Goal: Find specific page/section: Find specific page/section

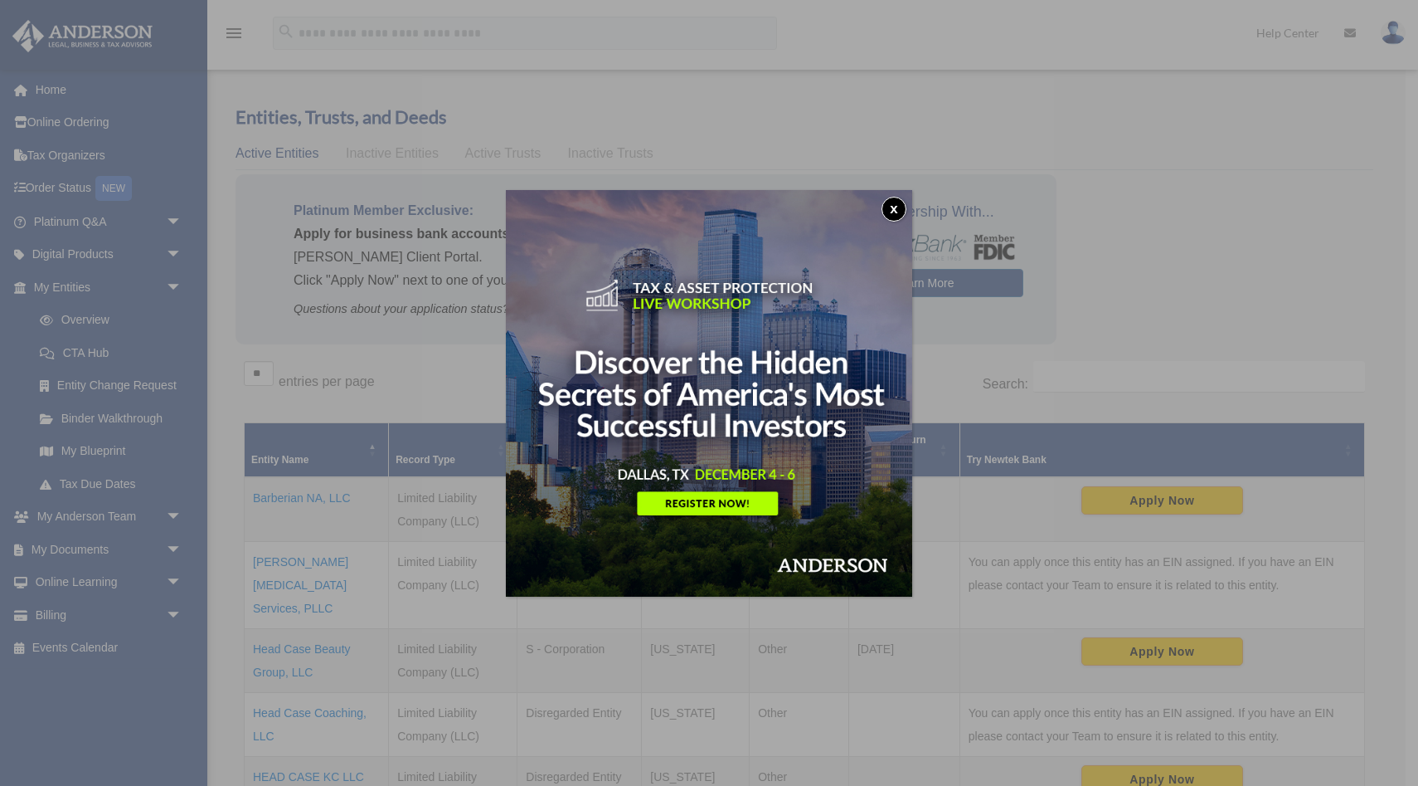
click at [883, 207] on button "x" at bounding box center [894, 209] width 25 height 25
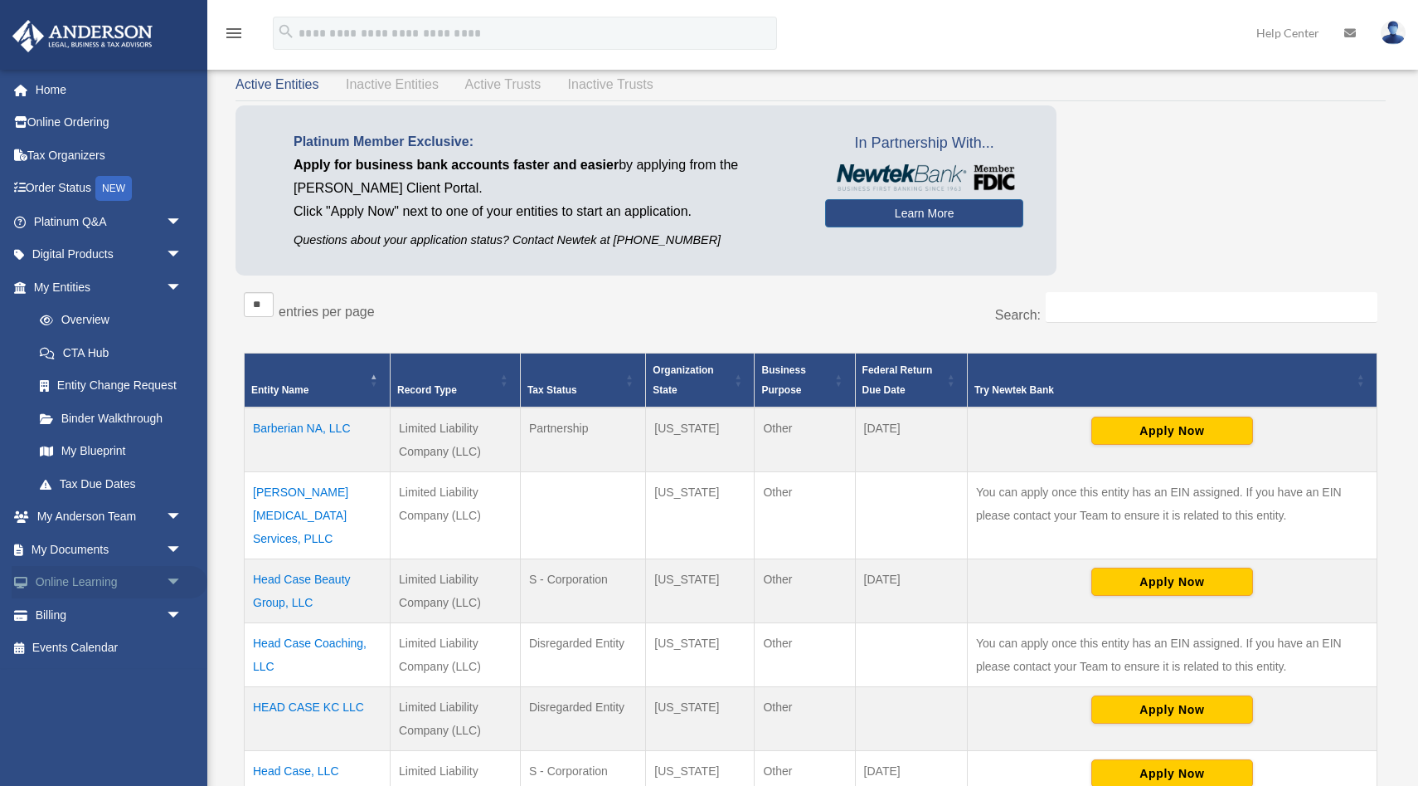
scroll to position [71, 0]
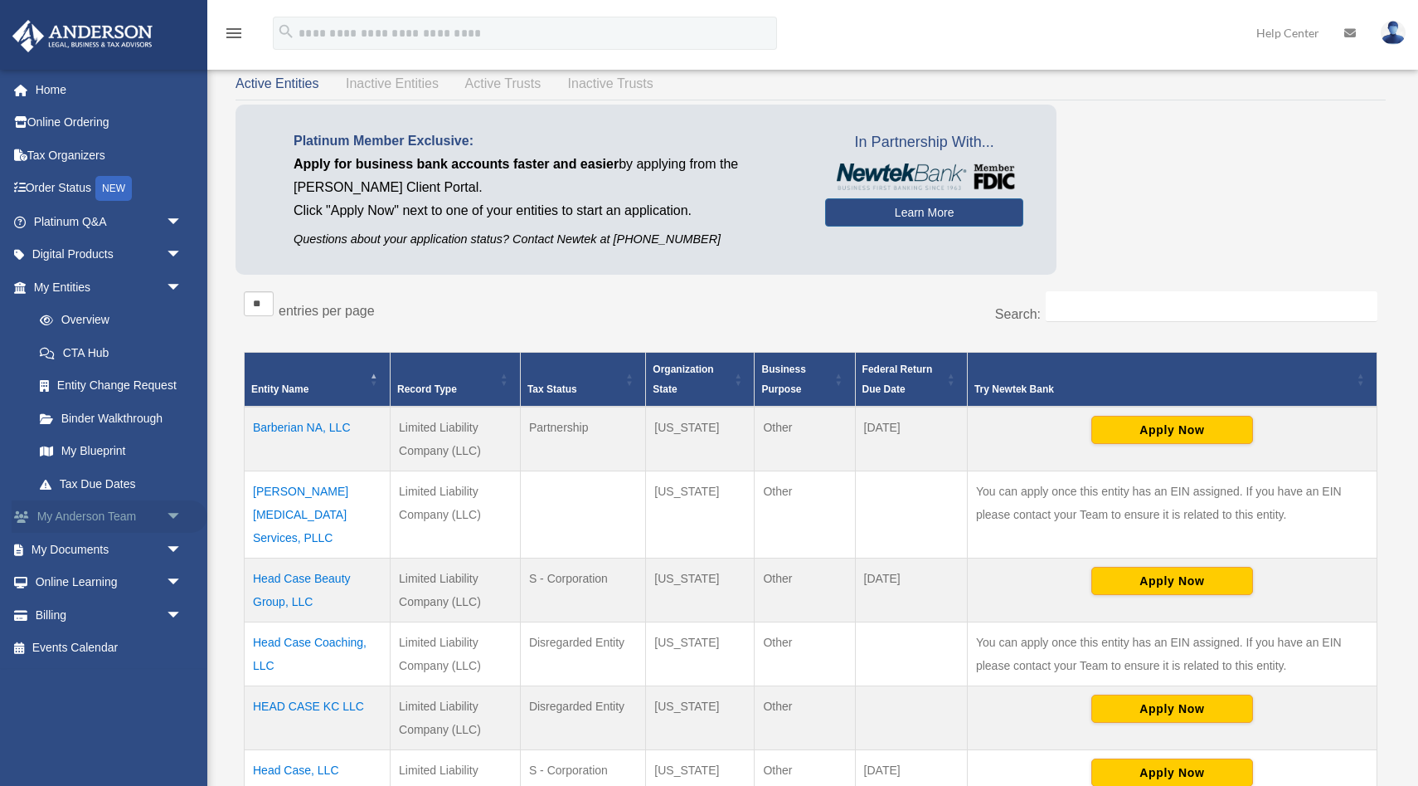
click at [171, 513] on span "arrow_drop_down" at bounding box center [182, 517] width 33 height 34
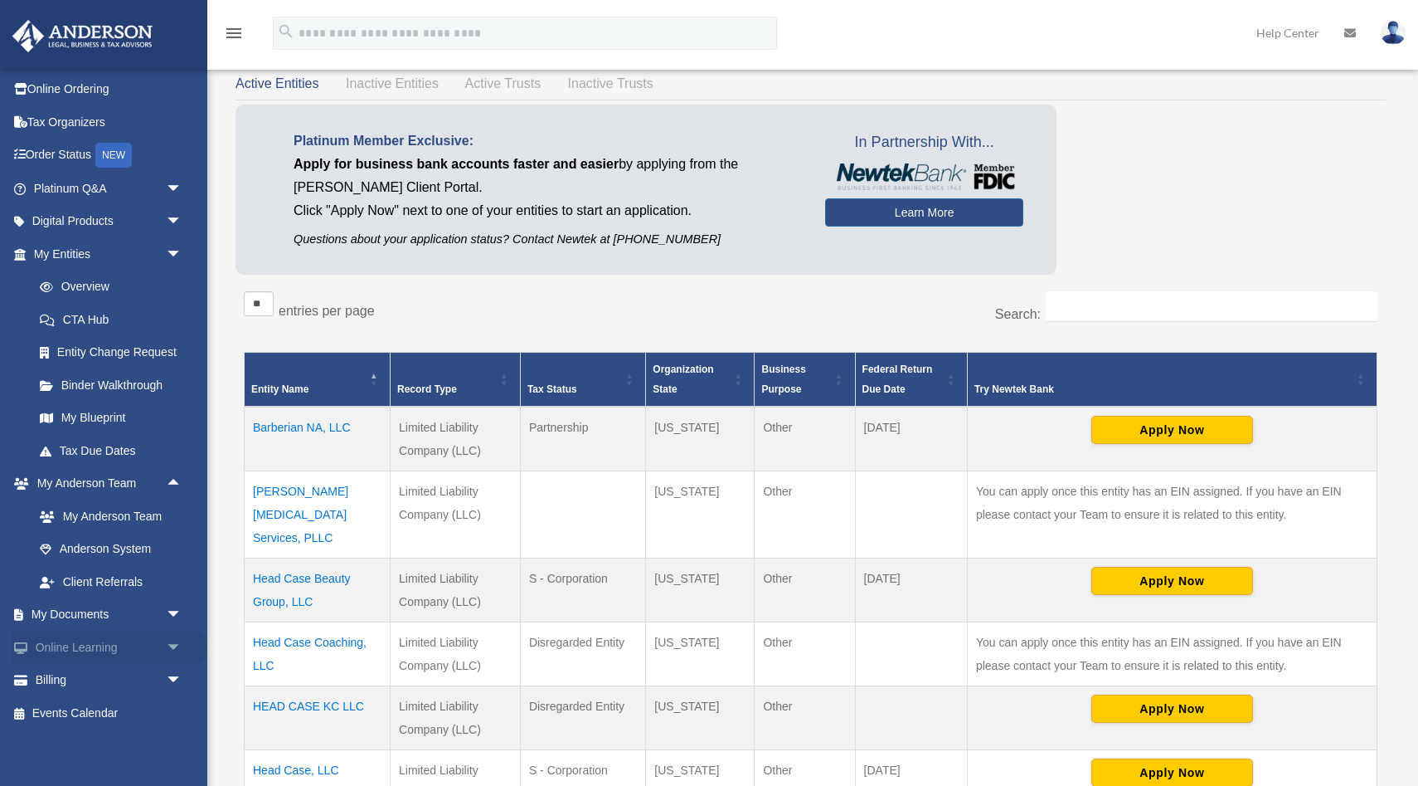
scroll to position [36, 0]
click at [172, 614] on span "arrow_drop_down" at bounding box center [182, 613] width 33 height 34
click at [75, 651] on link "Box" at bounding box center [115, 644] width 184 height 33
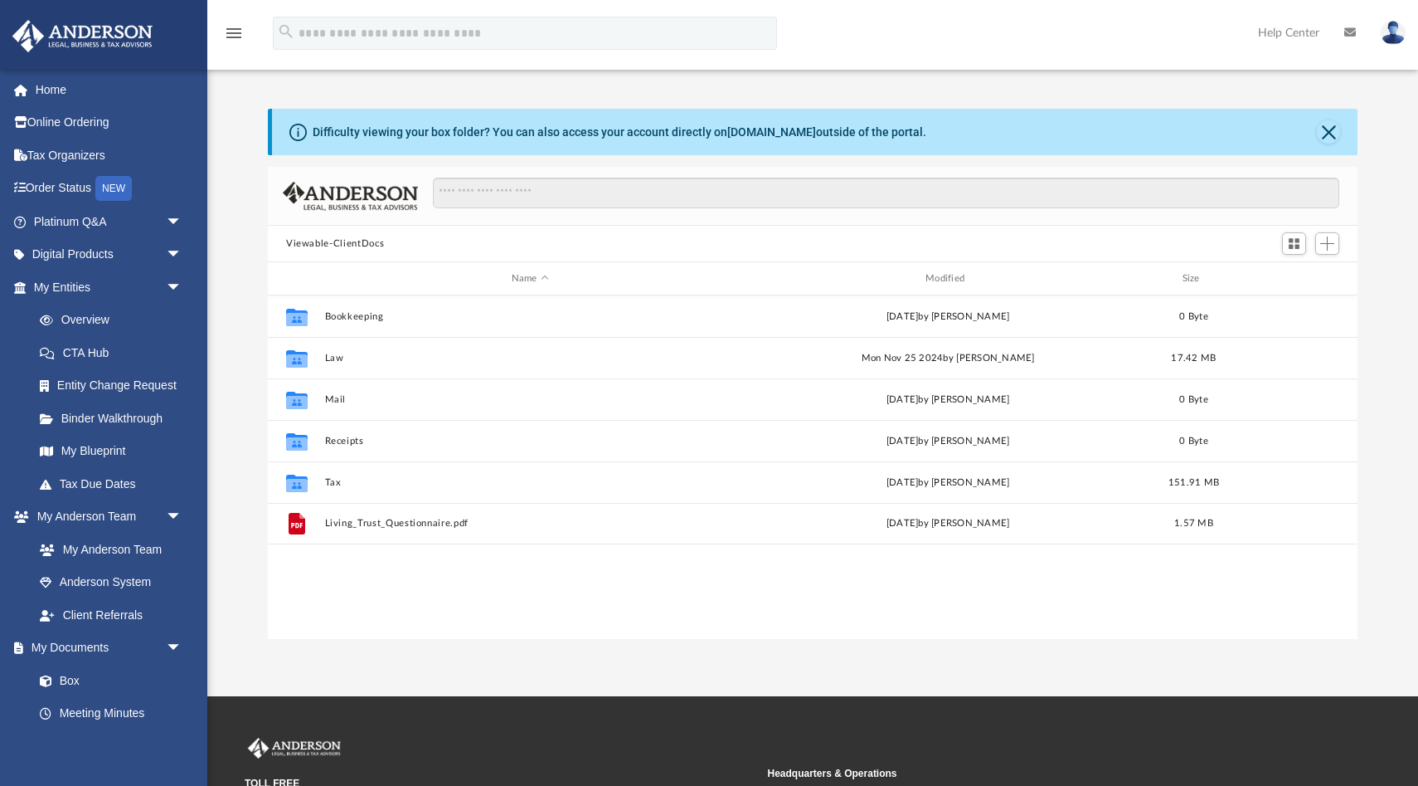
scroll to position [377, 1090]
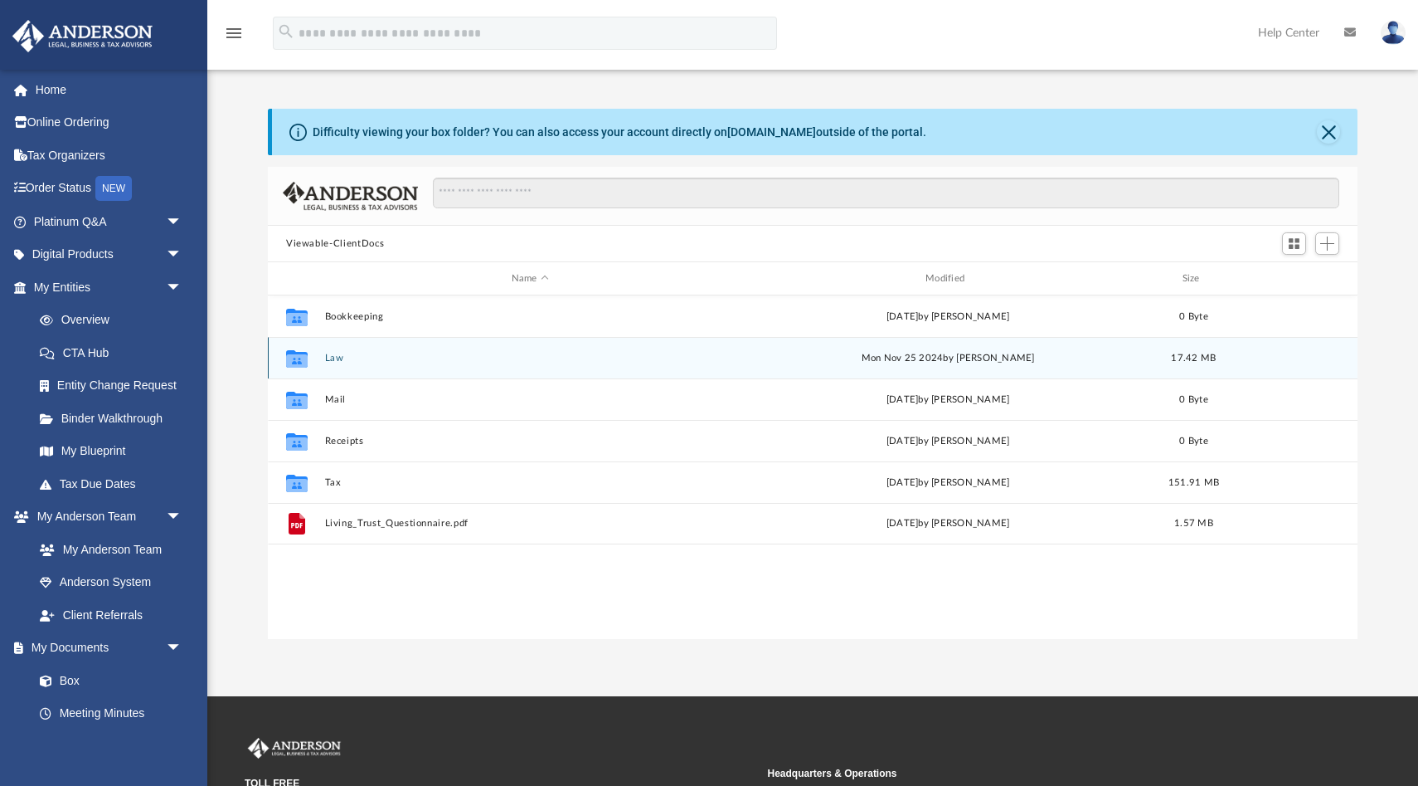
click at [350, 357] on button "Law" at bounding box center [530, 358] width 411 height 11
